Goal: Task Accomplishment & Management: Manage account settings

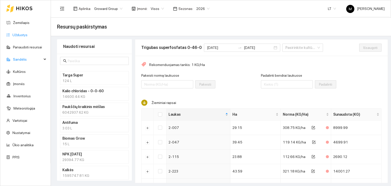
click at [15, 37] on link "Užduotys" at bounding box center [19, 35] width 15 height 4
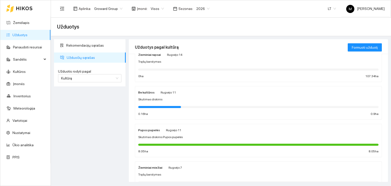
scroll to position [127, 0]
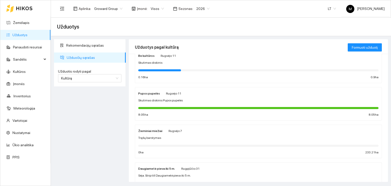
click at [169, 104] on div "Pupos pupelės Rugsėjo 11 Skutimas diskinis Pupos pupelės 8.05 ha 8.05 ha" at bounding box center [258, 103] width 240 height 27
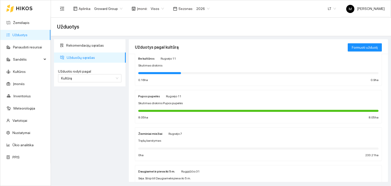
scroll to position [40, 0]
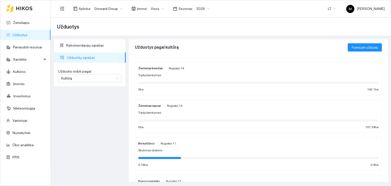
click at [161, 75] on div "Trąšų barstymas" at bounding box center [258, 75] width 240 height 5
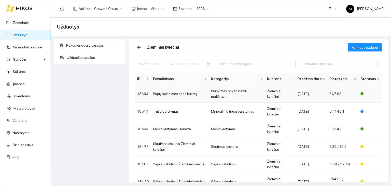
click at [181, 91] on td "Pupų nokinimas prieš kūlimą" at bounding box center [180, 94] width 58 height 18
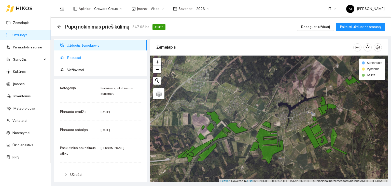
click at [78, 56] on span "Resursai" at bounding box center [105, 57] width 76 height 10
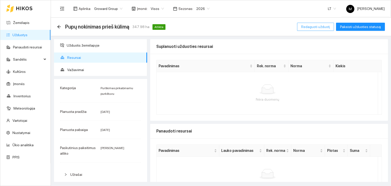
click at [313, 29] on span "Redaguoti užduotį" at bounding box center [315, 27] width 29 height 6
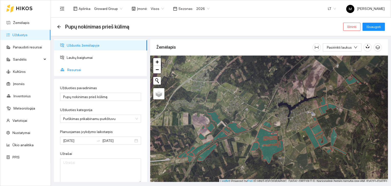
click at [77, 70] on span "Resursai" at bounding box center [105, 70] width 76 height 10
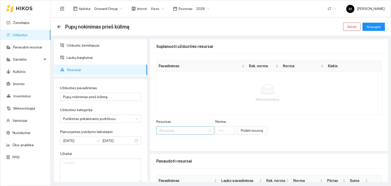
click at [175, 129] on input "Resursas" at bounding box center [183, 131] width 48 height 8
type input "halvet"
click at [169, 143] on div "Herbicidai / Halvet ic" at bounding box center [174, 140] width 30 height 6
type input "1"
click at [230, 131] on input "1" at bounding box center [239, 130] width 23 height 8
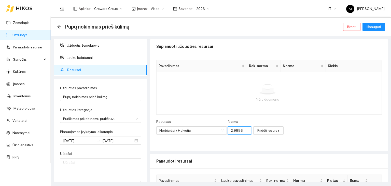
scroll to position [0, 0]
type input "2.9886"
click at [262, 128] on span "Pridėti resursą" at bounding box center [268, 131] width 22 height 6
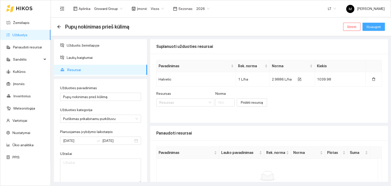
click at [373, 27] on span "Išsaugoti" at bounding box center [374, 27] width 14 height 6
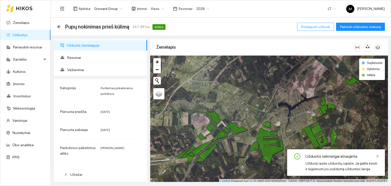
click at [317, 26] on span "Redaguoti užduotį" at bounding box center [315, 27] width 29 height 6
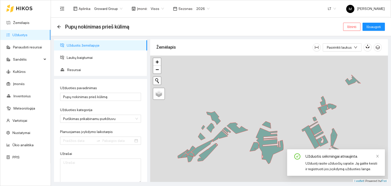
type input "2025-08-27"
type input "2025-09-06"
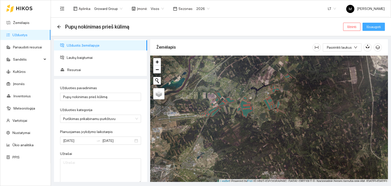
click at [372, 29] on span "Išsaugoti" at bounding box center [374, 27] width 14 height 6
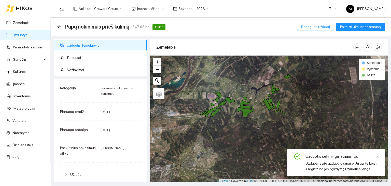
click at [314, 29] on span "Redaguoti užduotį" at bounding box center [315, 27] width 29 height 6
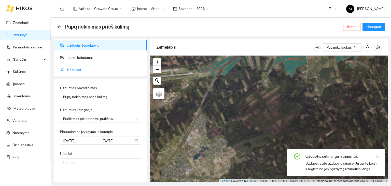
click at [67, 70] on li "Resursai" at bounding box center [100, 70] width 93 height 10
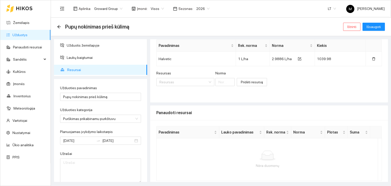
scroll to position [41, 0]
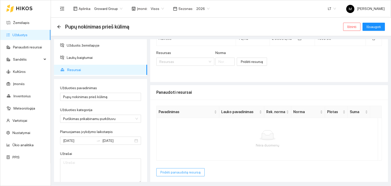
click at [183, 170] on span "Pridėti panaudotą resursą" at bounding box center [180, 172] width 40 height 6
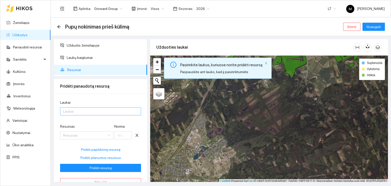
click at [90, 111] on div at bounding box center [97, 111] width 73 height 6
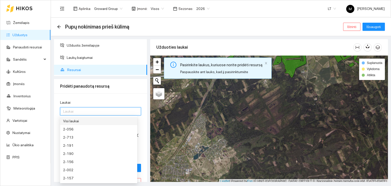
click at [87, 121] on div "Visi laukai" at bounding box center [98, 121] width 71 height 6
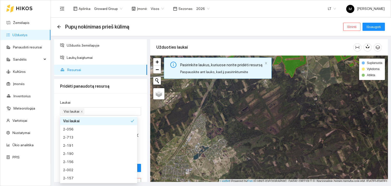
click at [99, 101] on div "Laukai" at bounding box center [100, 104] width 81 height 8
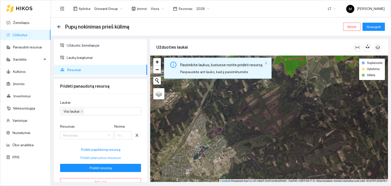
click at [93, 158] on span "Pridėti planuotus resursus" at bounding box center [100, 158] width 40 height 6
type input "2.9886"
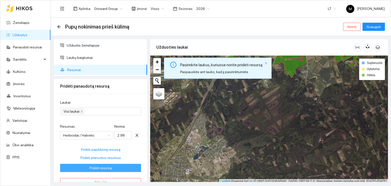
click at [92, 168] on span "Pridėti resursą" at bounding box center [101, 168] width 22 height 6
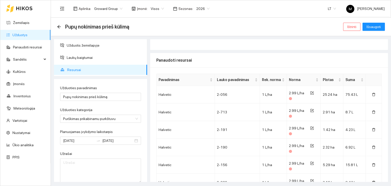
scroll to position [0, 0]
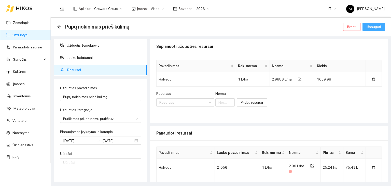
click at [372, 25] on span "Išsaugoti" at bounding box center [374, 27] width 14 height 6
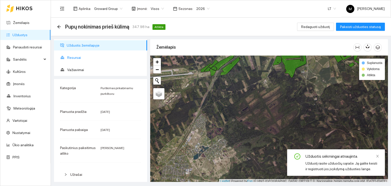
click at [89, 55] on span "Resursai" at bounding box center [105, 57] width 76 height 10
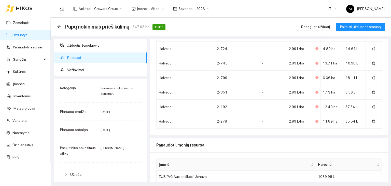
scroll to position [423, 0]
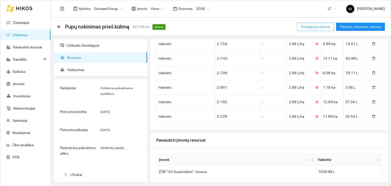
click at [313, 26] on span "Redaguoti užduotį" at bounding box center [315, 27] width 29 height 6
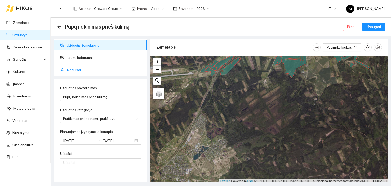
click at [78, 68] on span "Resursai" at bounding box center [105, 70] width 76 height 10
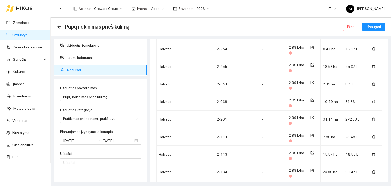
scroll to position [506, 0]
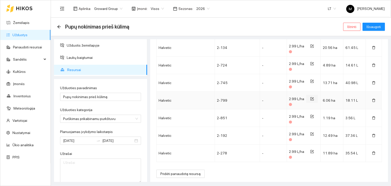
click at [310, 97] on icon "form" at bounding box center [312, 99] width 4 height 4
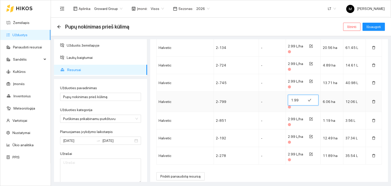
click at [297, 99] on input "1.99" at bounding box center [297, 100] width 12 height 8
click at [298, 98] on input "2.99" at bounding box center [297, 100] width 12 height 8
type input "2"
type input "3"
type input "2"
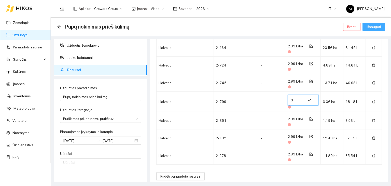
type input "3"
click at [369, 25] on span "Išsaugoti" at bounding box center [374, 27] width 14 height 6
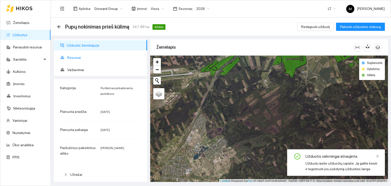
click at [77, 58] on span "Resursai" at bounding box center [105, 57] width 76 height 10
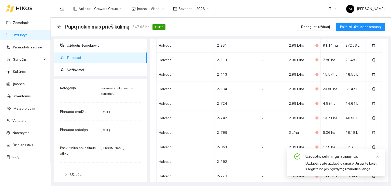
scroll to position [423, 0]
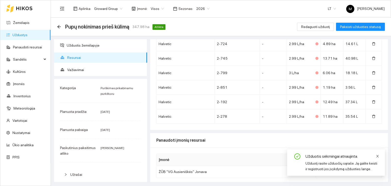
click at [379, 155] on icon "close" at bounding box center [378, 156] width 4 height 4
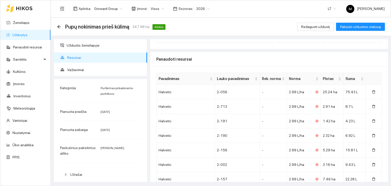
scroll to position [0, 0]
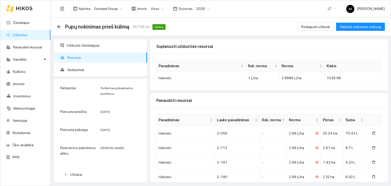
click at [27, 33] on link "Užduotys" at bounding box center [19, 35] width 15 height 4
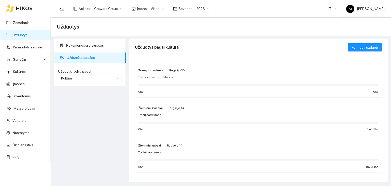
click at [21, 37] on link "Užduotys" at bounding box center [19, 35] width 15 height 4
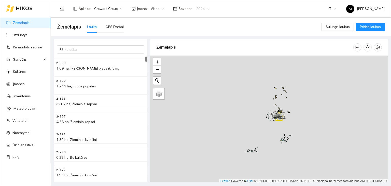
click at [198, 7] on span "2024" at bounding box center [202, 9] width 13 height 8
click at [202, 68] on div "2026" at bounding box center [198, 67] width 19 height 8
click at [111, 28] on div "GPS Darbai" at bounding box center [115, 27] width 18 height 6
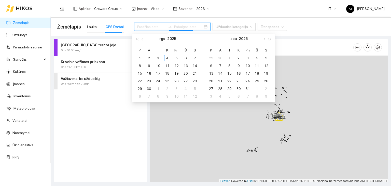
click at [174, 29] on input at bounding box center [188, 27] width 29 height 6
type input "2025-09-03"
click at [159, 57] on div "3" at bounding box center [158, 58] width 6 height 6
type input "2025-09-03"
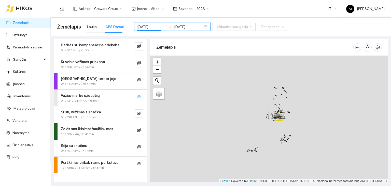
click at [136, 97] on button "button" at bounding box center [139, 97] width 8 height 8
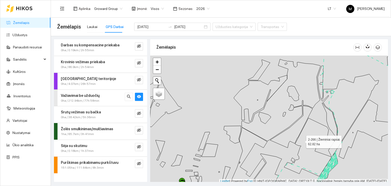
scroll to position [1, 0]
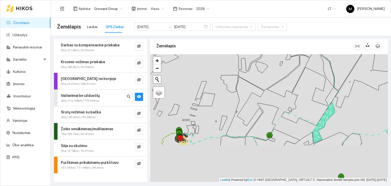
drag, startPoint x: 297, startPoint y: 142, endPoint x: 302, endPoint y: 38, distance: 104.0
click at [302, 38] on div "Darbas su kompensacine priekaba 0ha / 0.19km / 2h 55min Krovinio vežimas prieka…" at bounding box center [219, 109] width 340 height 146
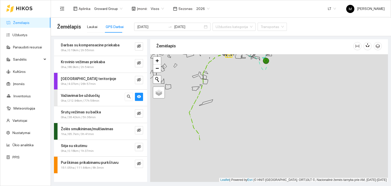
drag, startPoint x: 224, startPoint y: 150, endPoint x: 217, endPoint y: 77, distance: 73.7
click at [217, 77] on div at bounding box center [269, 118] width 238 height 128
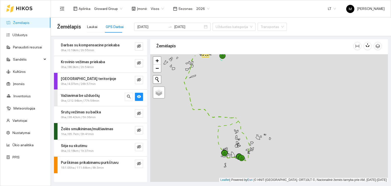
drag, startPoint x: 212, startPoint y: 84, endPoint x: 203, endPoint y: 142, distance: 58.3
click at [203, 142] on div at bounding box center [269, 118] width 238 height 128
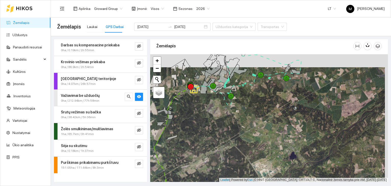
drag, startPoint x: 216, startPoint y: 81, endPoint x: 201, endPoint y: 114, distance: 36.1
click at [202, 114] on div at bounding box center [269, 118] width 238 height 128
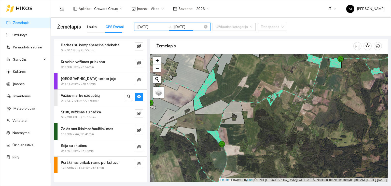
click at [174, 26] on input "2025-09-03" at bounding box center [188, 27] width 29 height 6
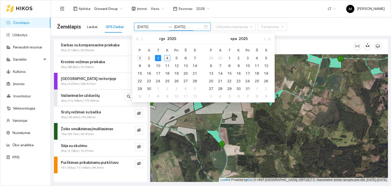
type input "2025-09-01"
click at [139, 59] on div "1" at bounding box center [140, 58] width 6 height 6
click at [168, 57] on table "P A T K Pn Š S 1 2 3 4 5 6 7 8 9 10 11 12 13 14 15 16 17 18 19 20 21 22 23 24 2…" at bounding box center [167, 73] width 64 height 54
click at [157, 26] on input at bounding box center [151, 27] width 29 height 6
type input "2025-09-01"
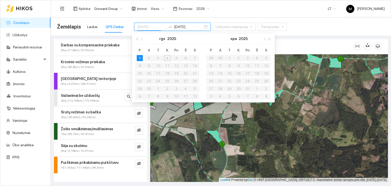
click at [140, 60] on div "1" at bounding box center [140, 58] width 6 height 6
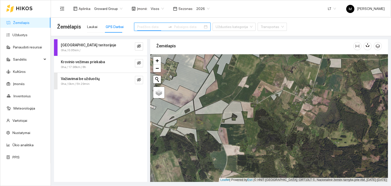
click at [152, 26] on input at bounding box center [151, 27] width 29 height 6
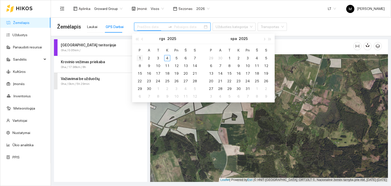
type input "2025-09-01"
click at [138, 59] on div "1" at bounding box center [140, 58] width 6 height 6
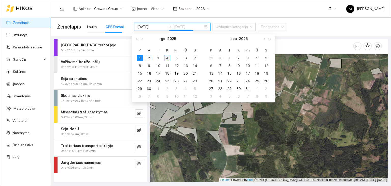
type input "2025-09-04"
click at [170, 57] on div "4" at bounding box center [167, 58] width 6 height 6
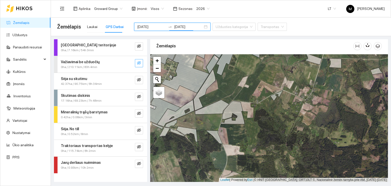
click at [140, 61] on icon "eye-invisible" at bounding box center [139, 63] width 4 height 4
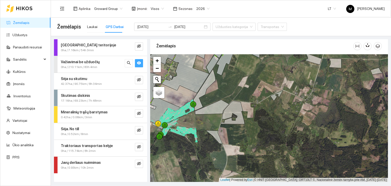
click at [119, 65] on div "0ha / 210.11km / 83h 4min" at bounding box center [92, 67] width 62 height 5
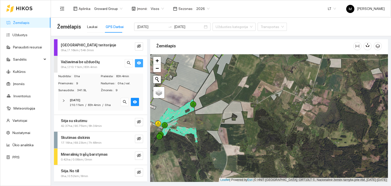
click at [65, 100] on icon "right" at bounding box center [63, 100] width 3 height 3
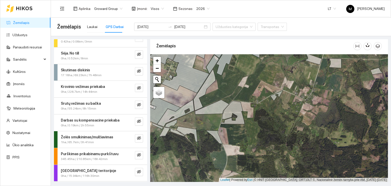
scroll to position [25, 0]
click at [135, 91] on div at bounding box center [139, 88] width 8 height 8
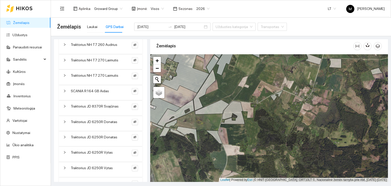
scroll to position [331, 0]
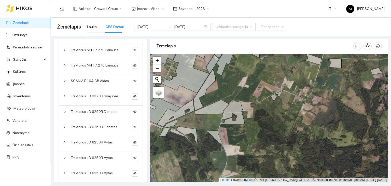
click at [133, 130] on div at bounding box center [131, 128] width 14 height 9
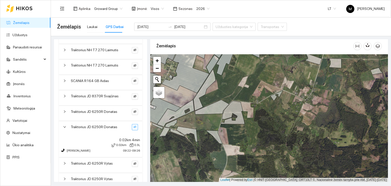
click at [133, 125] on icon "eye-invisible" at bounding box center [134, 126] width 3 height 3
click at [133, 111] on icon "eye-invisible" at bounding box center [134, 111] width 3 height 3
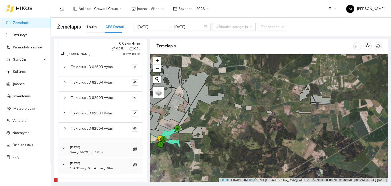
scroll to position [456, 0]
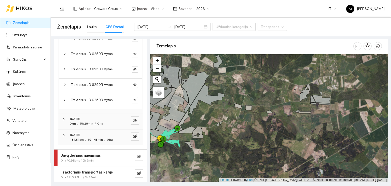
click at [62, 118] on icon "right" at bounding box center [63, 119] width 3 height 3
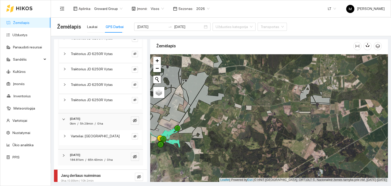
click at [65, 154] on icon "right" at bounding box center [63, 155] width 3 height 3
click at [65, 137] on div at bounding box center [66, 136] width 6 height 6
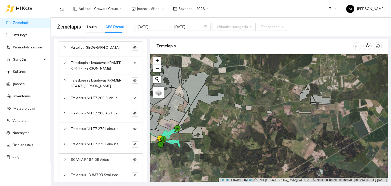
scroll to position [150, 0]
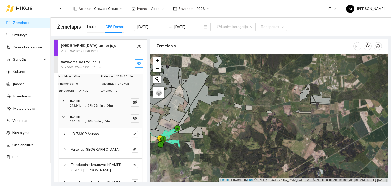
click at [137, 64] on icon "eye" at bounding box center [139, 63] width 4 height 4
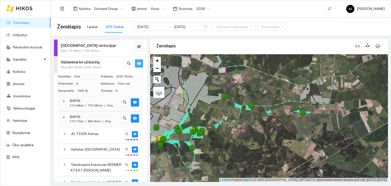
click at [137, 64] on icon "eye" at bounding box center [139, 63] width 4 height 4
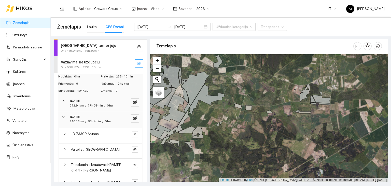
click at [137, 64] on icon "eye-invisible" at bounding box center [139, 63] width 4 height 4
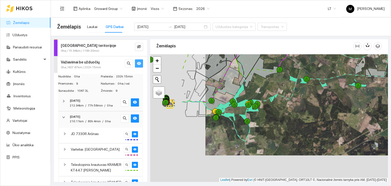
drag, startPoint x: 244, startPoint y: 117, endPoint x: 285, endPoint y: 86, distance: 51.8
click at [285, 86] on div at bounding box center [269, 118] width 238 height 128
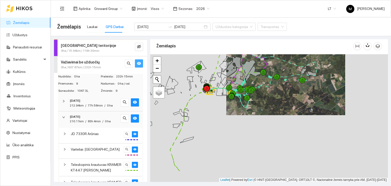
drag, startPoint x: 188, startPoint y: 133, endPoint x: 206, endPoint y: 109, distance: 29.5
click at [206, 109] on div at bounding box center [269, 118] width 238 height 128
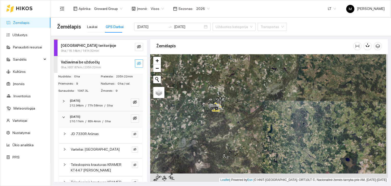
drag, startPoint x: 201, startPoint y: 165, endPoint x: 188, endPoint y: 123, distance: 43.7
click at [188, 123] on div at bounding box center [269, 118] width 238 height 128
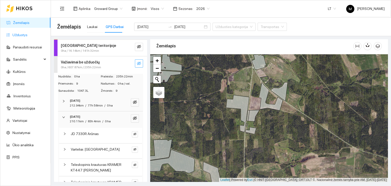
click at [12, 34] on link "Užduotys" at bounding box center [19, 35] width 15 height 4
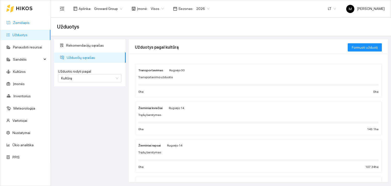
click at [26, 22] on link "Žemėlapis" at bounding box center [21, 23] width 17 height 4
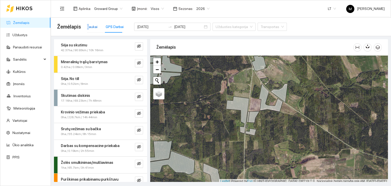
click at [88, 28] on div "Laukai" at bounding box center [92, 27] width 10 height 6
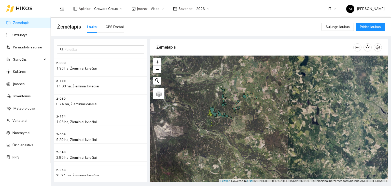
scroll to position [1, 0]
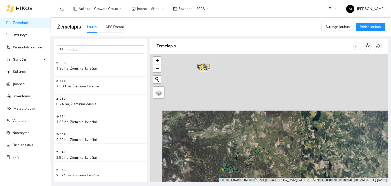
drag, startPoint x: 225, startPoint y: 108, endPoint x: 237, endPoint y: 164, distance: 57.6
click at [237, 164] on div at bounding box center [269, 118] width 238 height 128
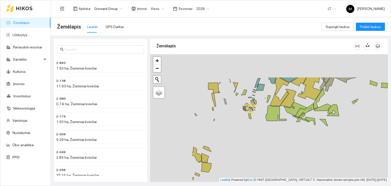
drag, startPoint x: 219, startPoint y: 74, endPoint x: 276, endPoint y: 108, distance: 65.9
click at [287, 108] on div at bounding box center [269, 118] width 238 height 128
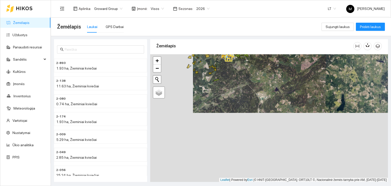
drag, startPoint x: 184, startPoint y: 164, endPoint x: 226, endPoint y: 95, distance: 80.9
click at [226, 95] on div at bounding box center [269, 118] width 238 height 128
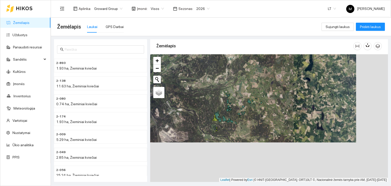
drag, startPoint x: 268, startPoint y: 169, endPoint x: 235, endPoint y: 123, distance: 56.5
click at [235, 123] on div at bounding box center [269, 118] width 238 height 128
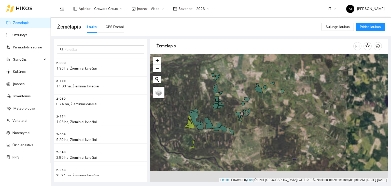
drag, startPoint x: 224, startPoint y: 127, endPoint x: 209, endPoint y: 144, distance: 22.7
click at [209, 144] on div at bounding box center [269, 118] width 238 height 128
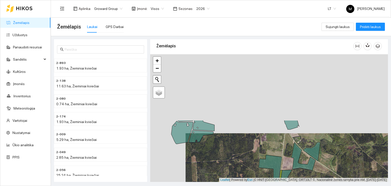
drag, startPoint x: 212, startPoint y: 112, endPoint x: 248, endPoint y: 191, distance: 86.5
click at [248, 186] on html "Žemėlapis Užduotys Panaudoti resursai Sandėlis Kultūros Įmonės Inventorius Mete…" at bounding box center [195, 93] width 391 height 186
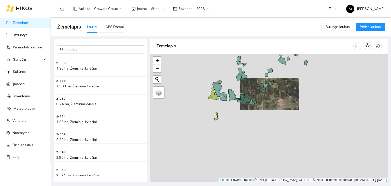
drag, startPoint x: 248, startPoint y: 146, endPoint x: 248, endPoint y: 76, distance: 70.8
click at [248, 76] on div at bounding box center [269, 118] width 238 height 128
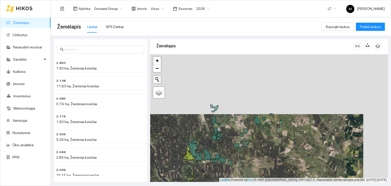
drag, startPoint x: 257, startPoint y: 91, endPoint x: 232, endPoint y: 150, distance: 64.8
click at [232, 150] on div at bounding box center [269, 118] width 238 height 128
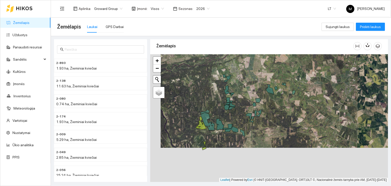
drag, startPoint x: 233, startPoint y: 153, endPoint x: 243, endPoint y: 119, distance: 35.9
click at [243, 119] on div at bounding box center [269, 118] width 238 height 128
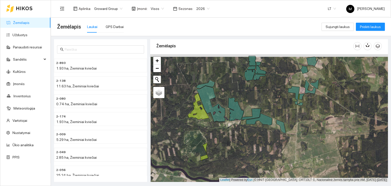
drag, startPoint x: 273, startPoint y: 85, endPoint x: 273, endPoint y: 88, distance: 2.6
click at [273, 88] on div at bounding box center [269, 118] width 238 height 128
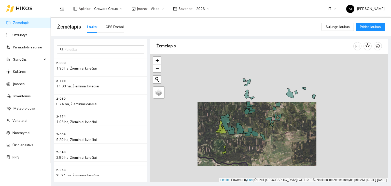
drag, startPoint x: 284, startPoint y: 71, endPoint x: 269, endPoint y: 101, distance: 33.7
click at [269, 101] on div at bounding box center [269, 118] width 238 height 128
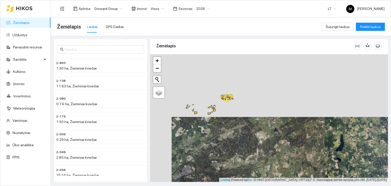
drag, startPoint x: 218, startPoint y: 79, endPoint x: 234, endPoint y: 143, distance: 65.7
click at [241, 151] on div at bounding box center [269, 118] width 238 height 128
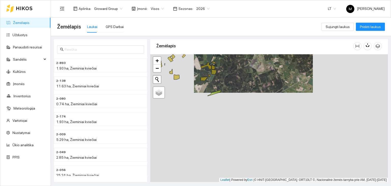
drag, startPoint x: 238, startPoint y: 142, endPoint x: 244, endPoint y: 72, distance: 70.5
click at [244, 72] on div at bounding box center [269, 118] width 238 height 128
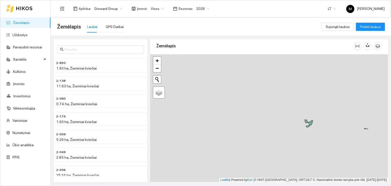
drag, startPoint x: 245, startPoint y: 131, endPoint x: 250, endPoint y: 65, distance: 65.8
click at [250, 65] on div at bounding box center [269, 118] width 238 height 128
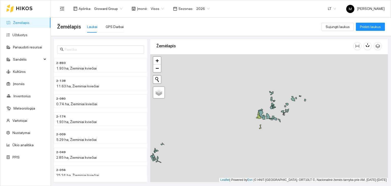
drag, startPoint x: 267, startPoint y: 124, endPoint x: 263, endPoint y: 120, distance: 5.6
click at [263, 120] on div at bounding box center [269, 118] width 238 height 128
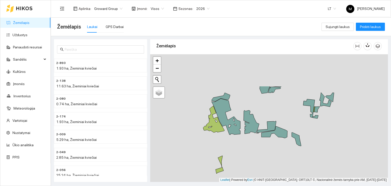
drag, startPoint x: 275, startPoint y: 103, endPoint x: 233, endPoint y: 148, distance: 61.1
click at [233, 148] on div at bounding box center [269, 118] width 238 height 128
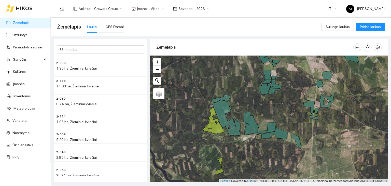
scroll to position [1, 0]
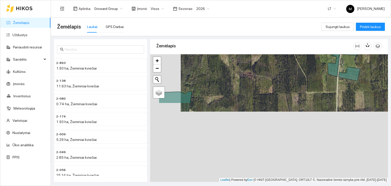
drag, startPoint x: 267, startPoint y: 165, endPoint x: 299, endPoint y: 74, distance: 97.1
click at [300, 73] on div at bounding box center [269, 118] width 238 height 128
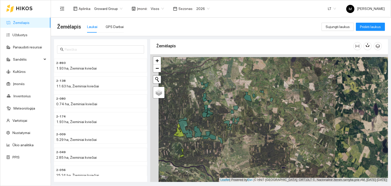
drag, startPoint x: 223, startPoint y: 128, endPoint x: 267, endPoint y: 139, distance: 45.4
click at [267, 139] on div at bounding box center [269, 118] width 238 height 128
